Goal: Task Accomplishment & Management: Complete application form

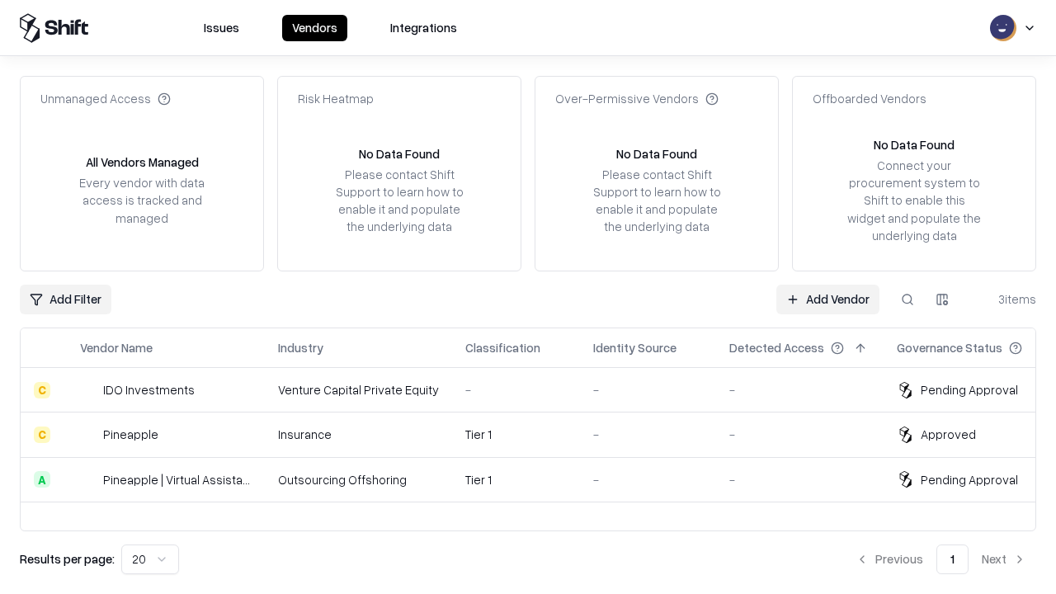
click at [828, 299] on link "Add Vendor" at bounding box center [827, 300] width 103 height 30
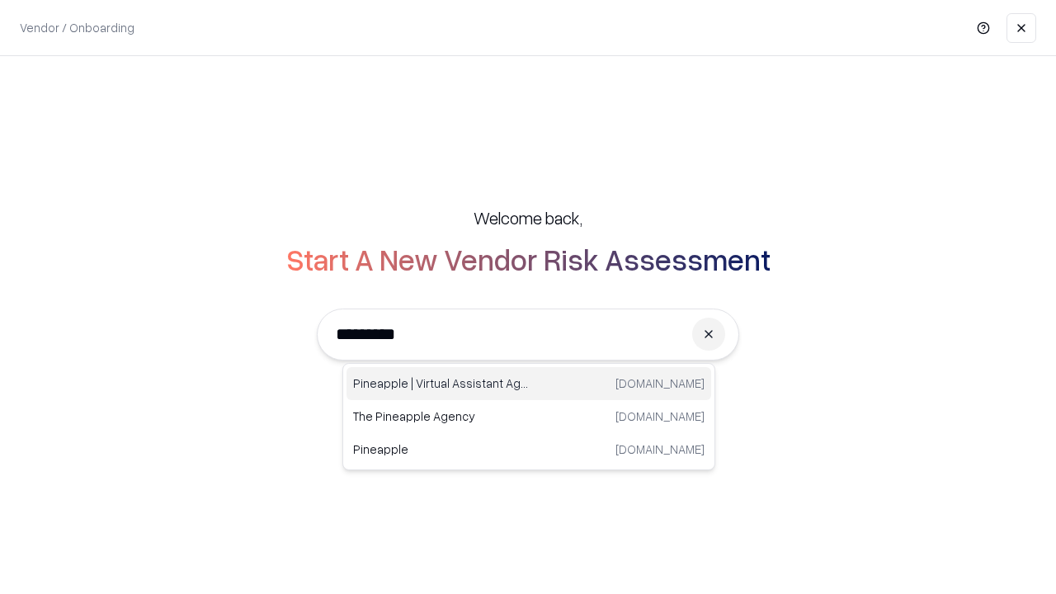
click at [529, 384] on div "Pineapple | Virtual Assistant Agency [DOMAIN_NAME]" at bounding box center [529, 383] width 365 height 33
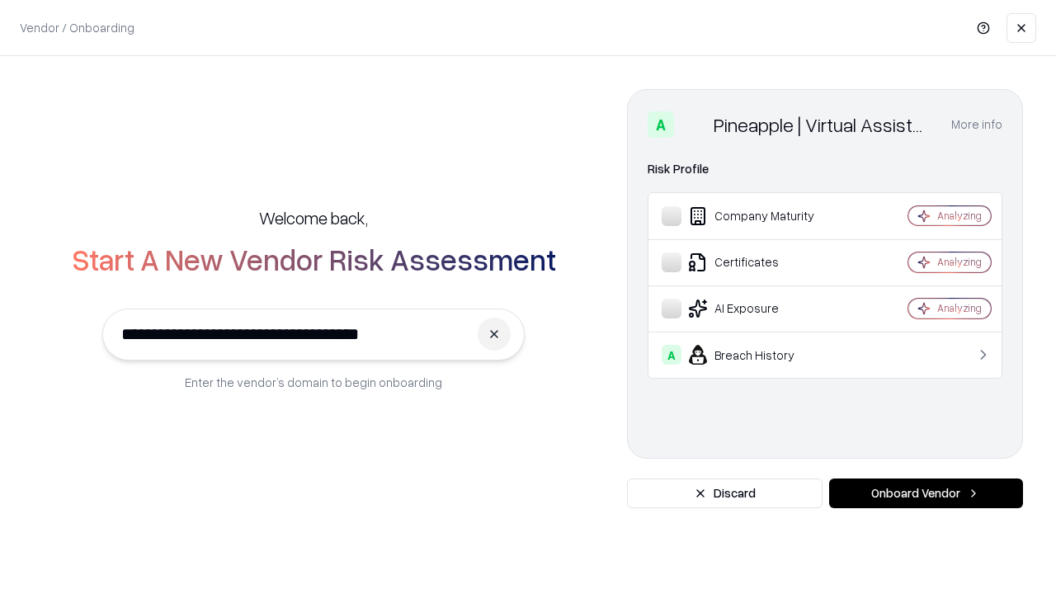
type input "**********"
click at [926, 493] on button "Onboard Vendor" at bounding box center [926, 494] width 194 height 30
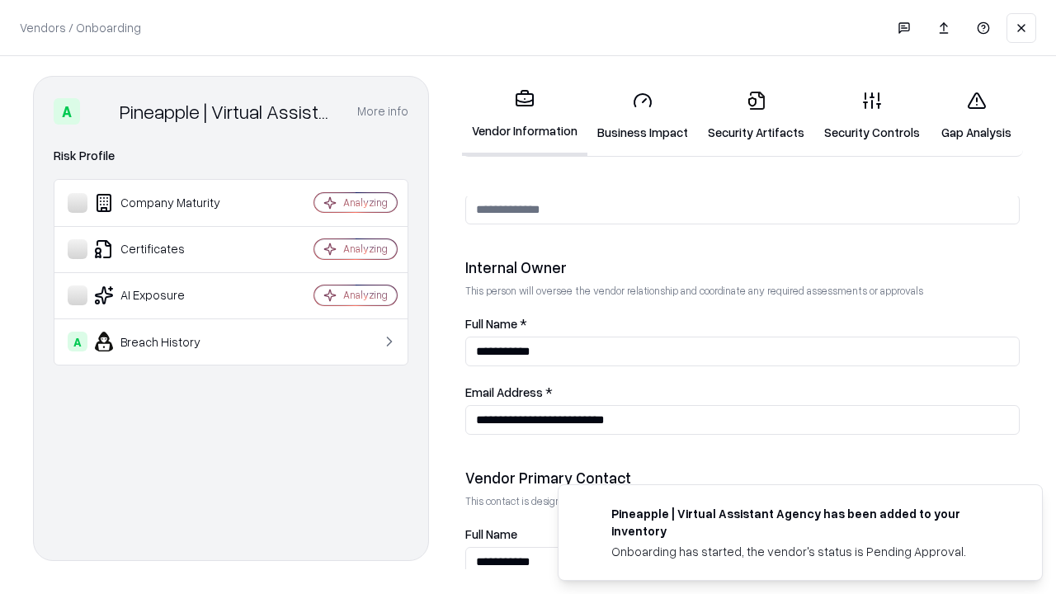
scroll to position [855, 0]
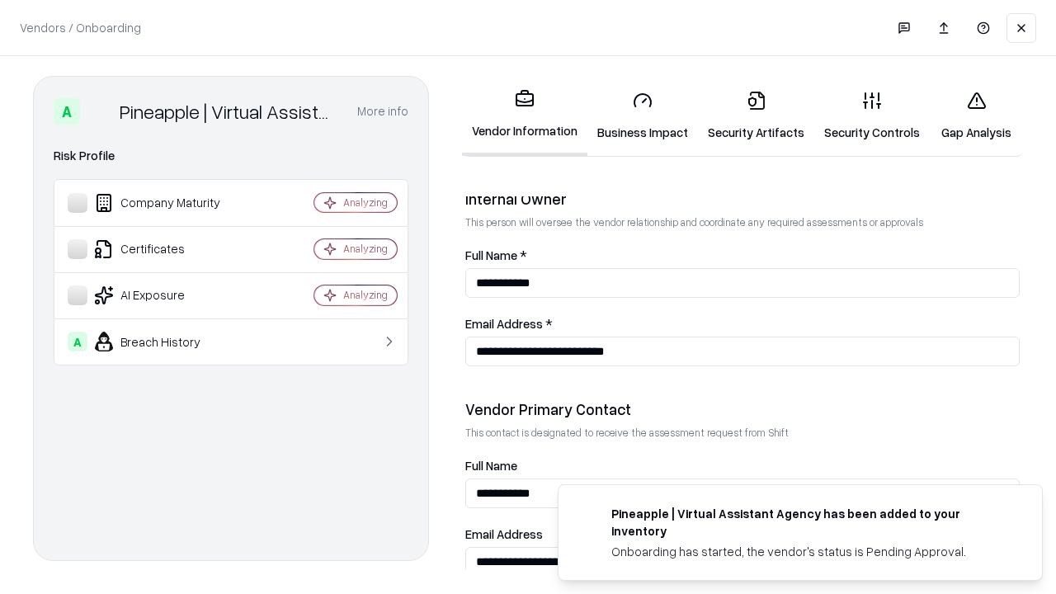
click at [643, 116] on link "Business Impact" at bounding box center [643, 116] width 111 height 77
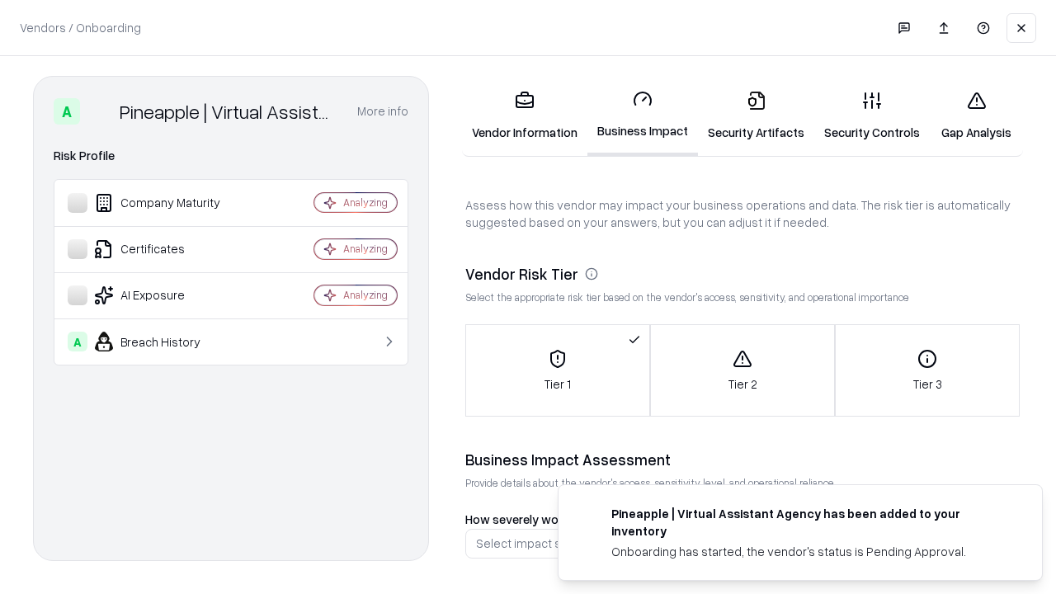
click at [756, 116] on link "Security Artifacts" at bounding box center [756, 116] width 116 height 77
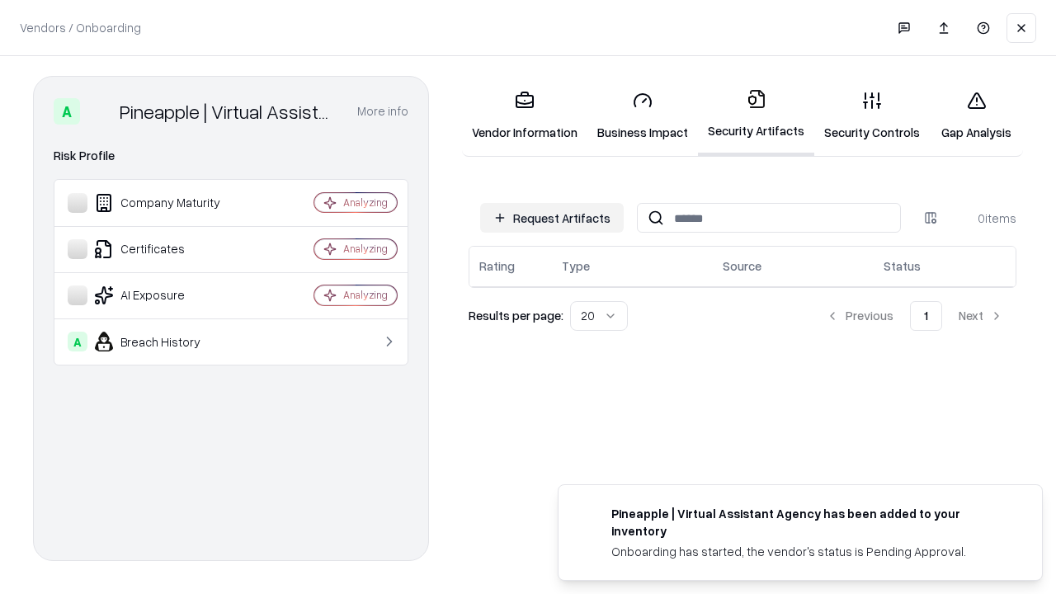
click at [552, 218] on button "Request Artifacts" at bounding box center [552, 218] width 144 height 30
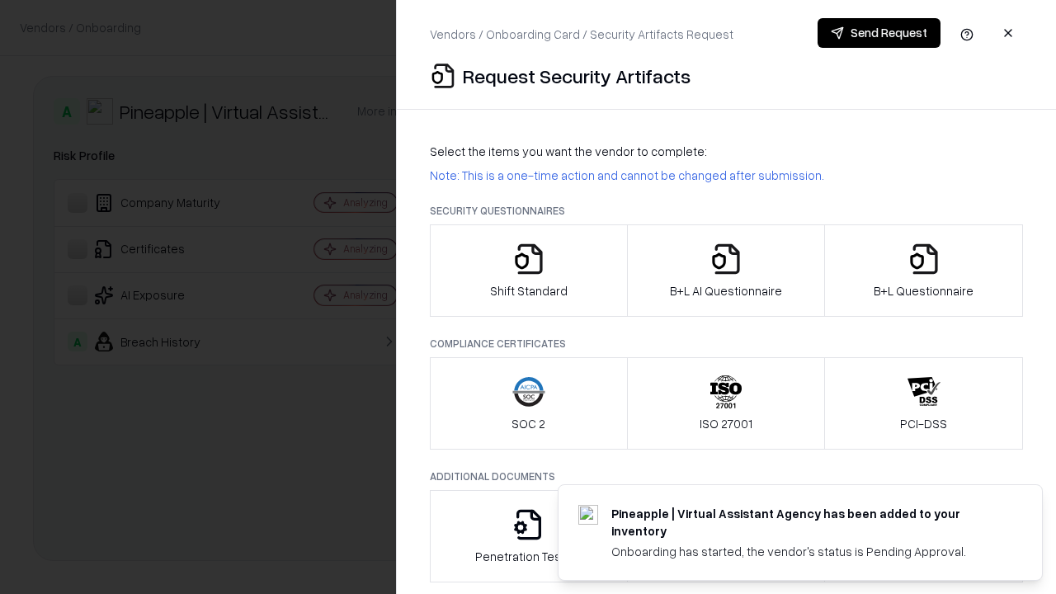
click at [528, 271] on icon "button" at bounding box center [528, 259] width 33 height 33
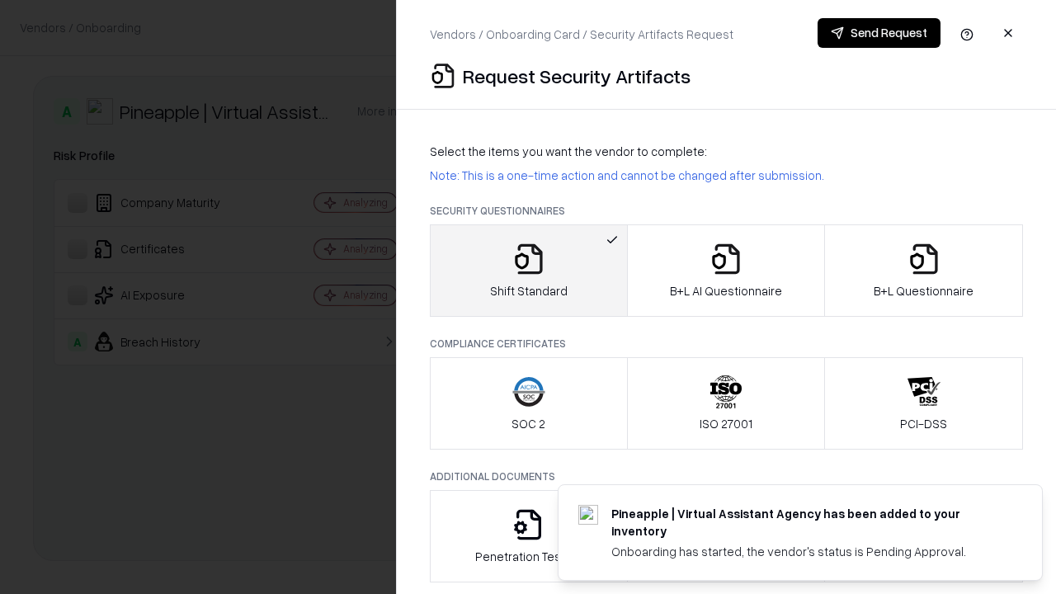
click at [879, 33] on button "Send Request" at bounding box center [879, 33] width 123 height 30
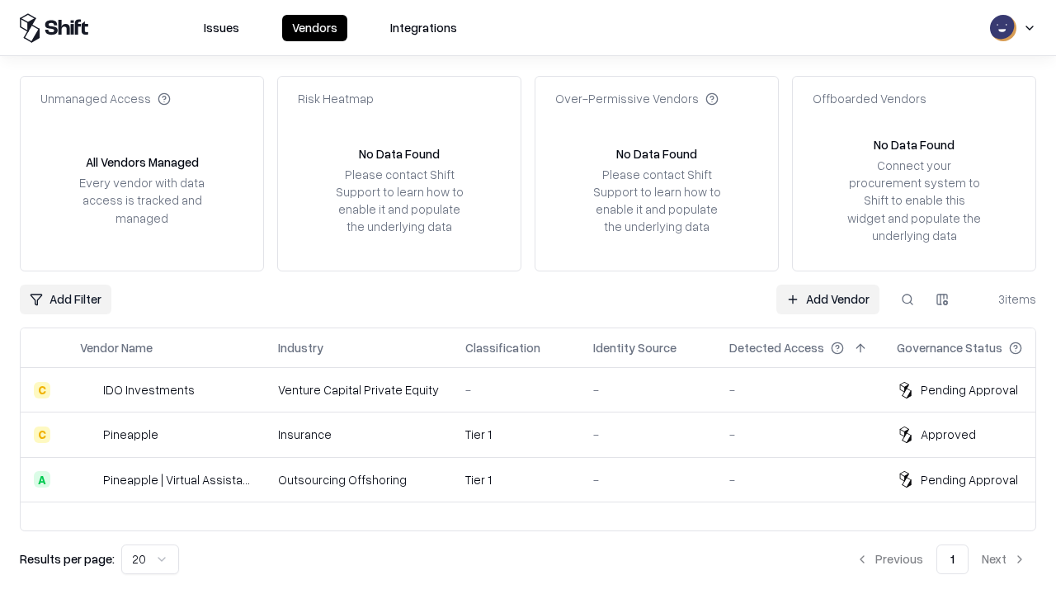
click at [908, 299] on button at bounding box center [908, 300] width 30 height 30
type input "**********"
click at [538, 479] on div "Tier 1" at bounding box center [515, 479] width 101 height 17
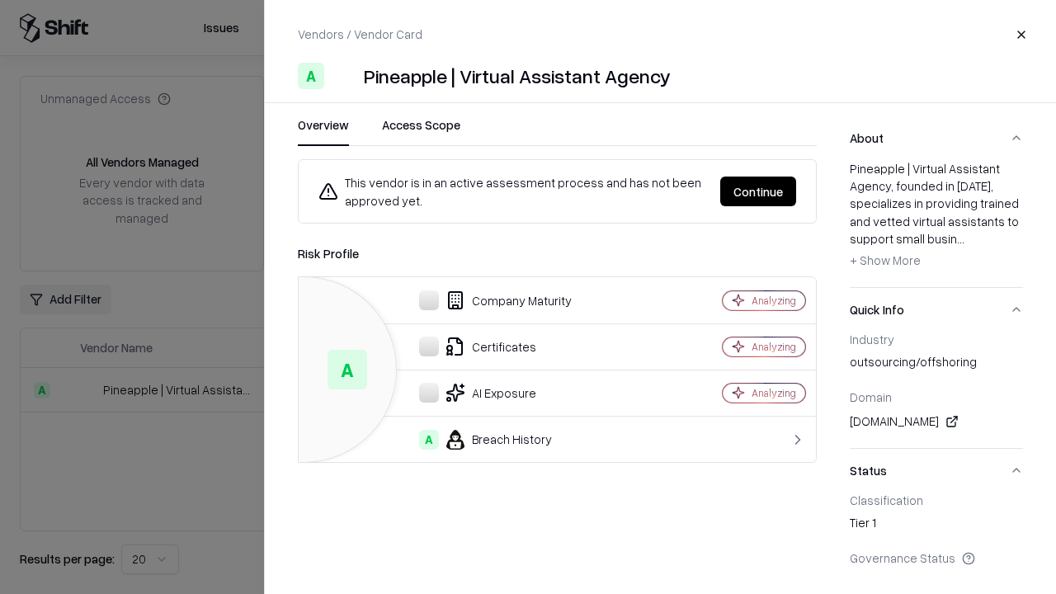
click at [758, 191] on button "Continue" at bounding box center [758, 192] width 76 height 30
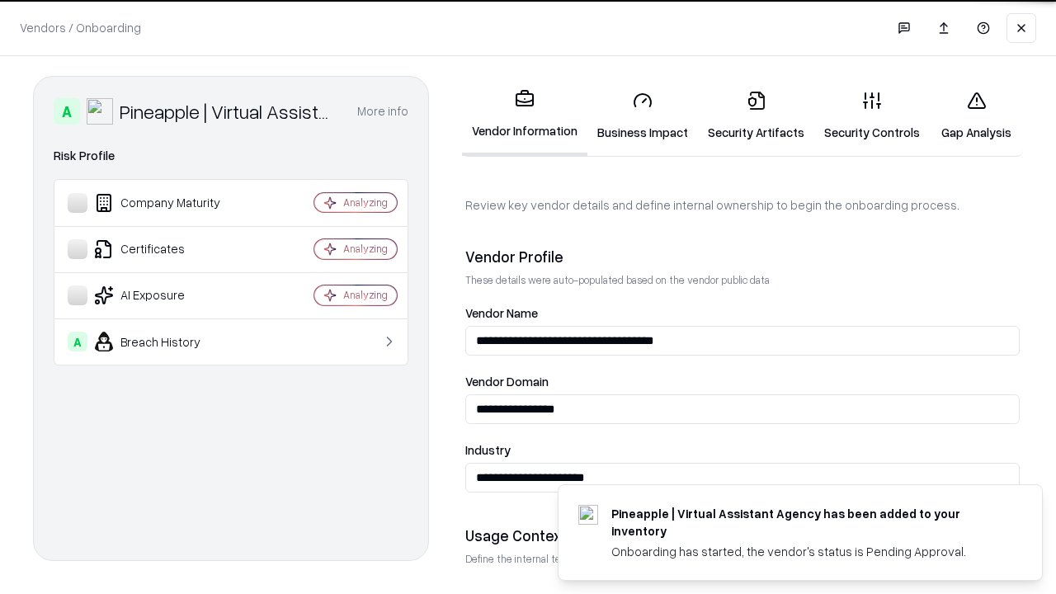
click at [756, 116] on link "Security Artifacts" at bounding box center [756, 116] width 116 height 77
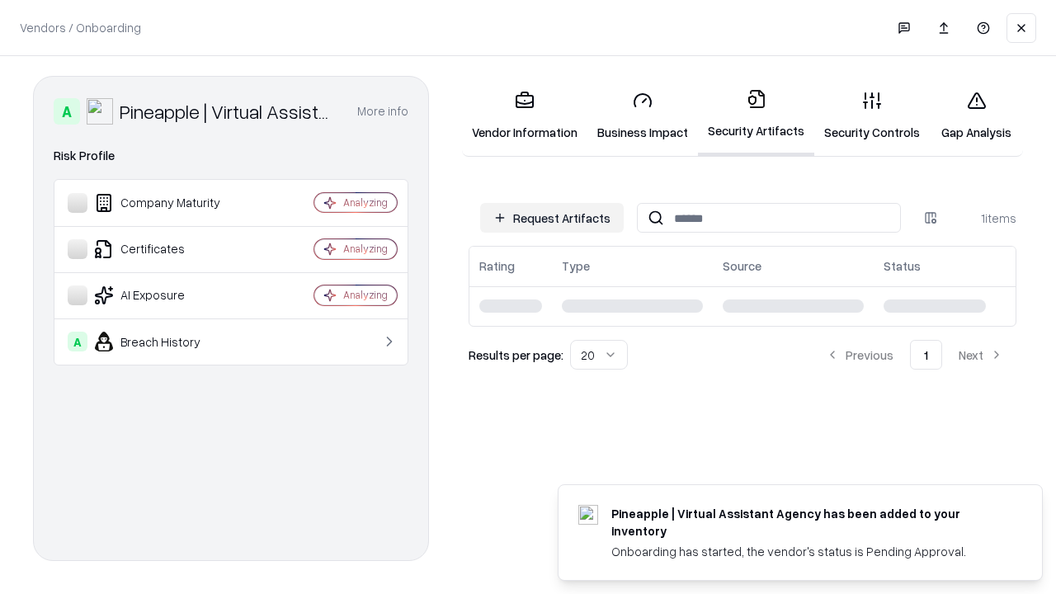
click at [976, 116] on link "Gap Analysis" at bounding box center [976, 116] width 93 height 77
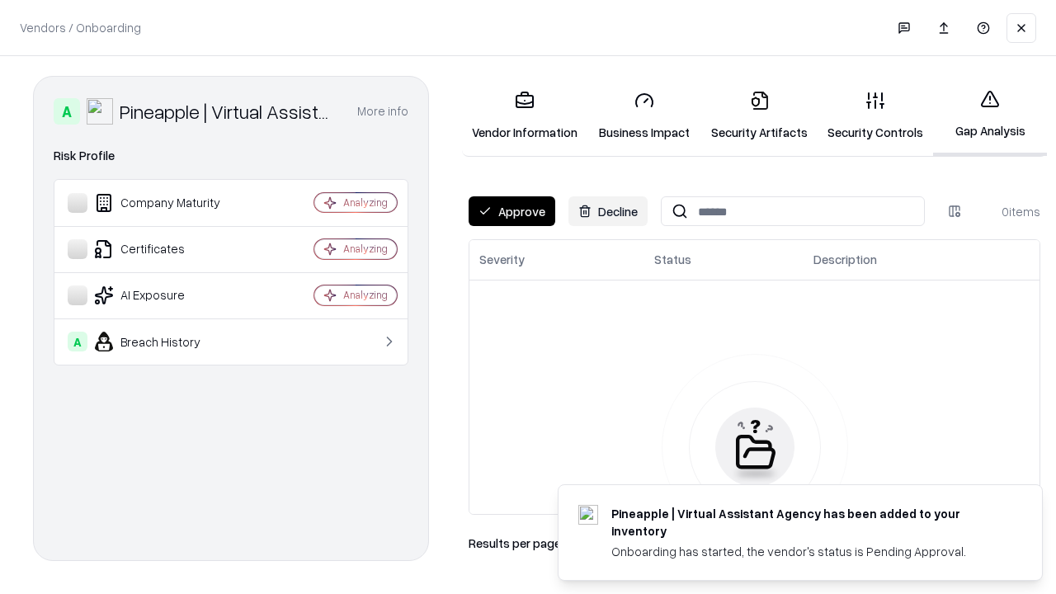
click at [512, 211] on button "Approve" at bounding box center [512, 211] width 87 height 30
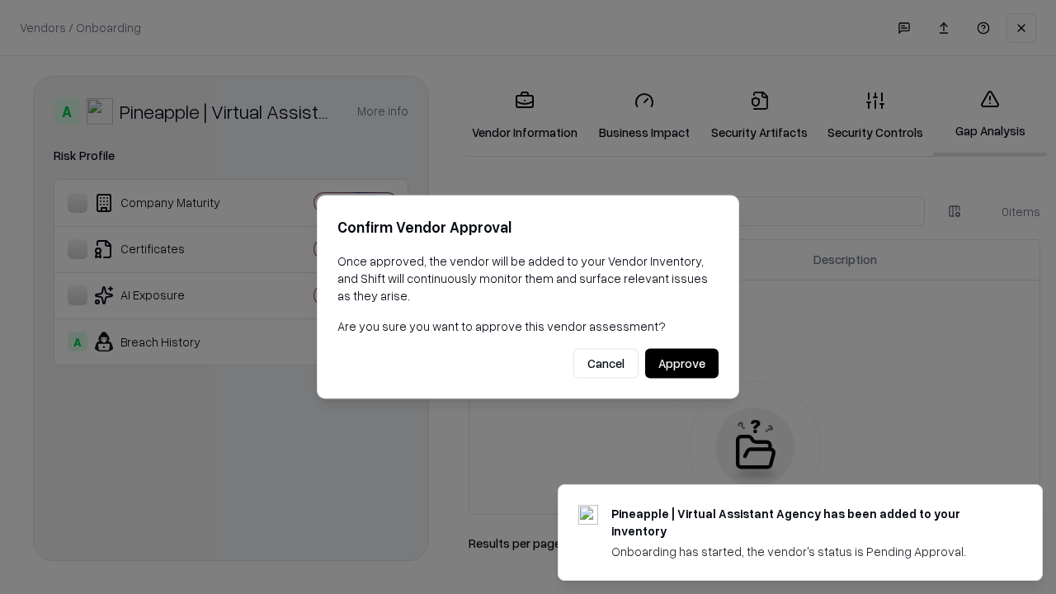
click at [682, 363] on button "Approve" at bounding box center [681, 364] width 73 height 30
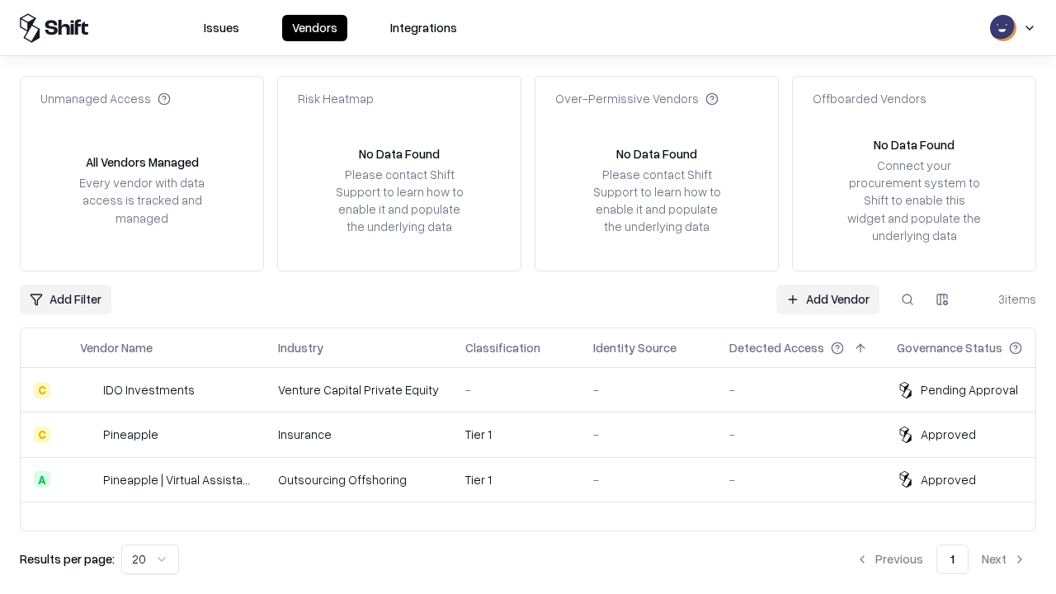
type input "**********"
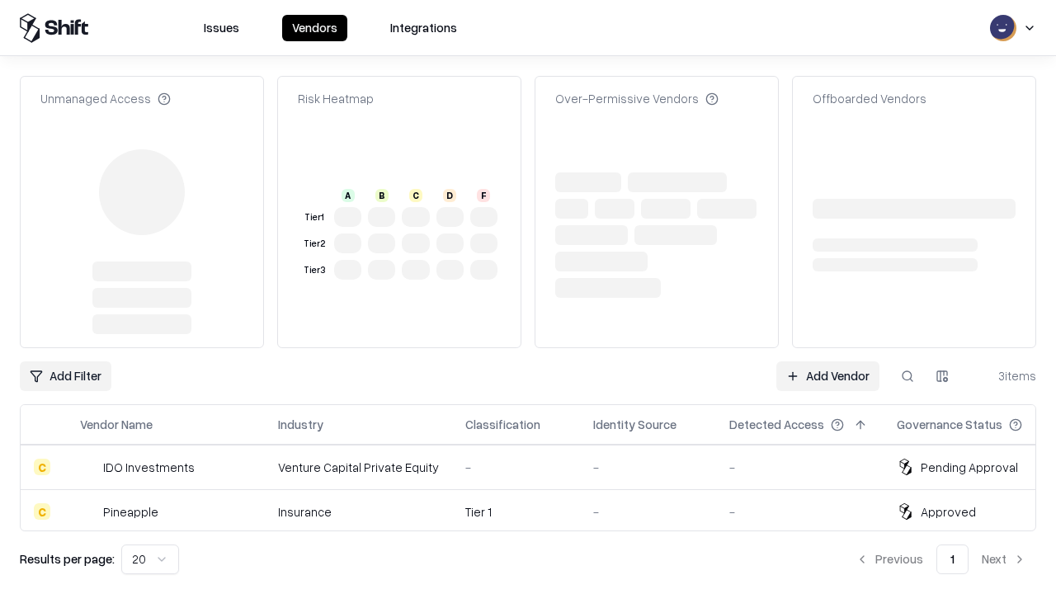
click at [828, 361] on link "Add Vendor" at bounding box center [827, 376] width 103 height 30
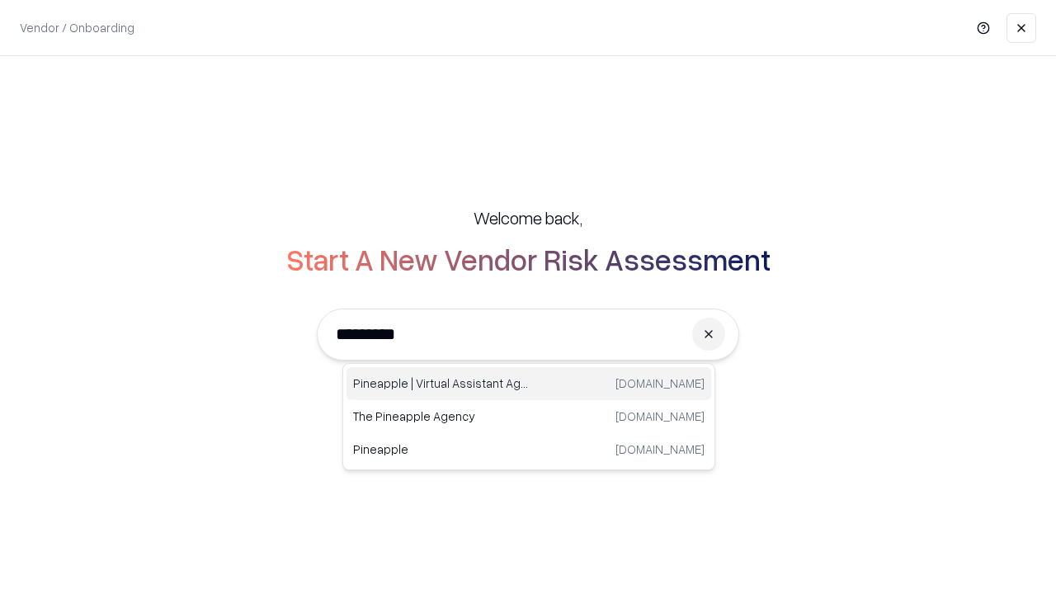
click at [529, 384] on div "Pineapple | Virtual Assistant Agency [DOMAIN_NAME]" at bounding box center [529, 383] width 365 height 33
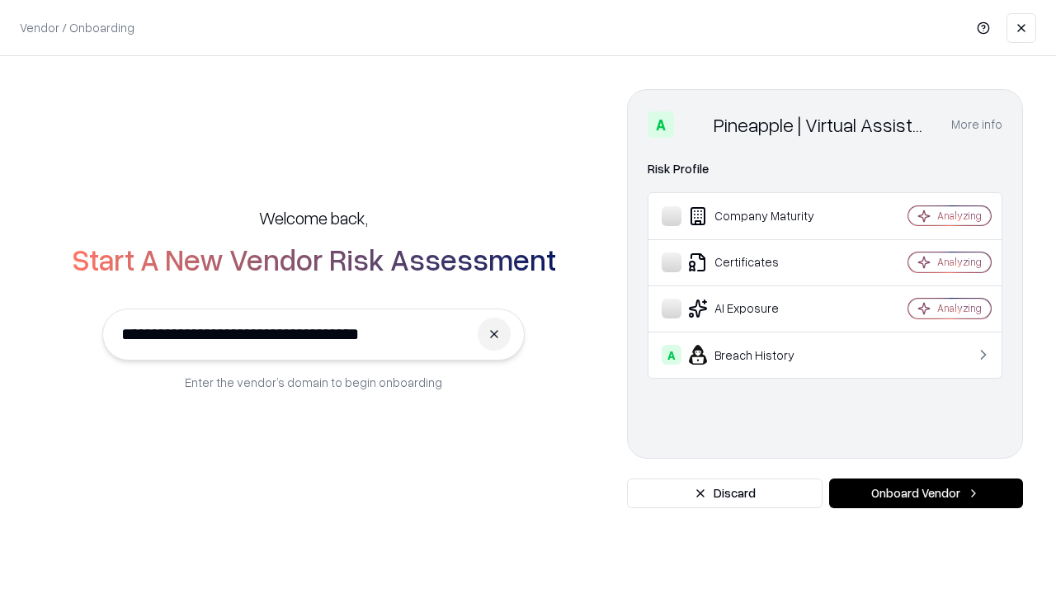
type input "**********"
click at [926, 493] on button "Onboard Vendor" at bounding box center [926, 494] width 194 height 30
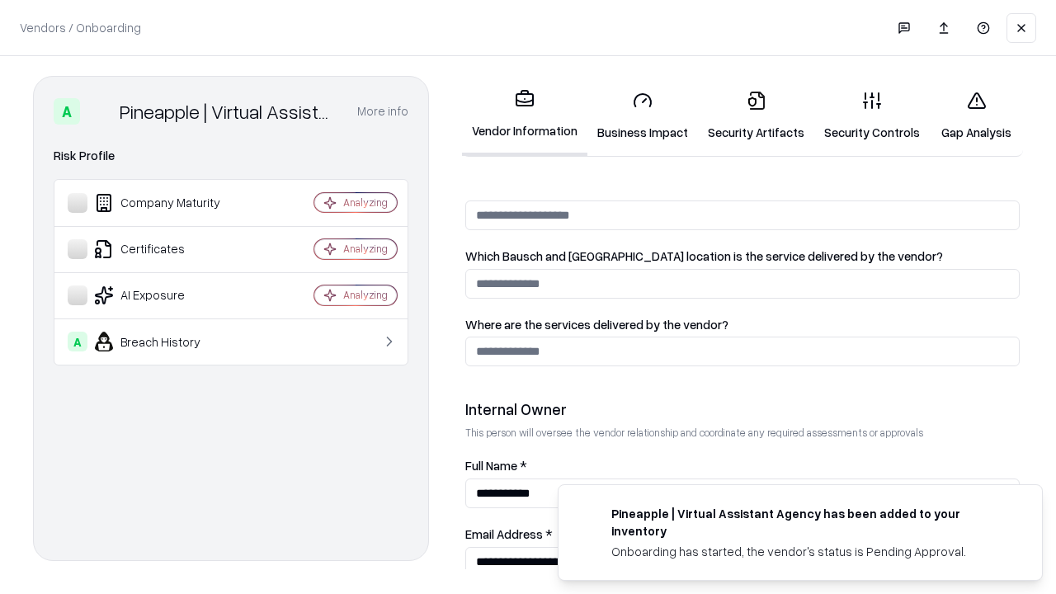
scroll to position [855, 0]
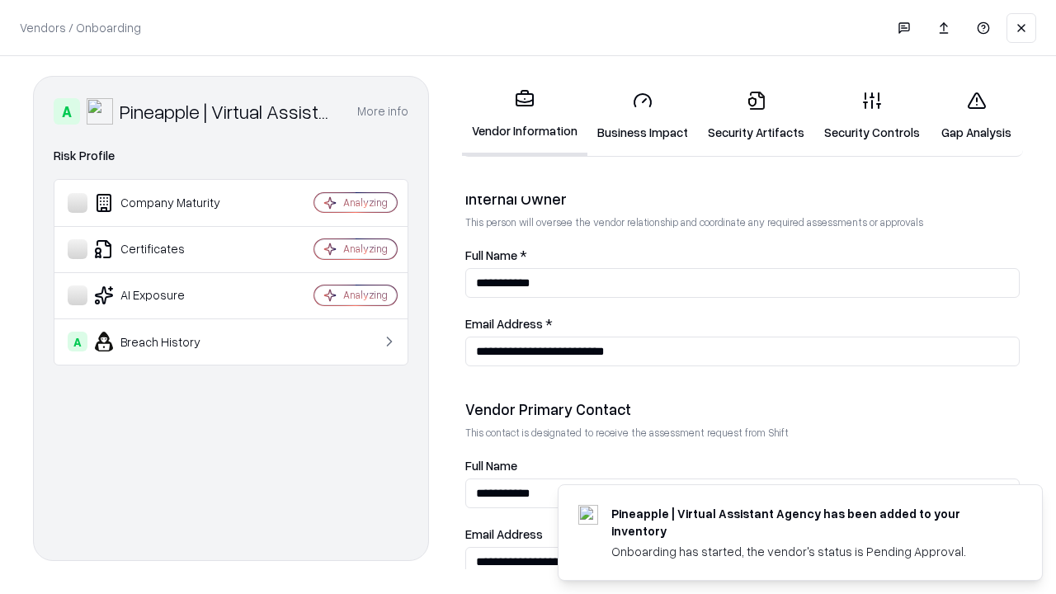
click at [976, 116] on link "Gap Analysis" at bounding box center [976, 116] width 93 height 77
